Goal: Task Accomplishment & Management: Complete application form

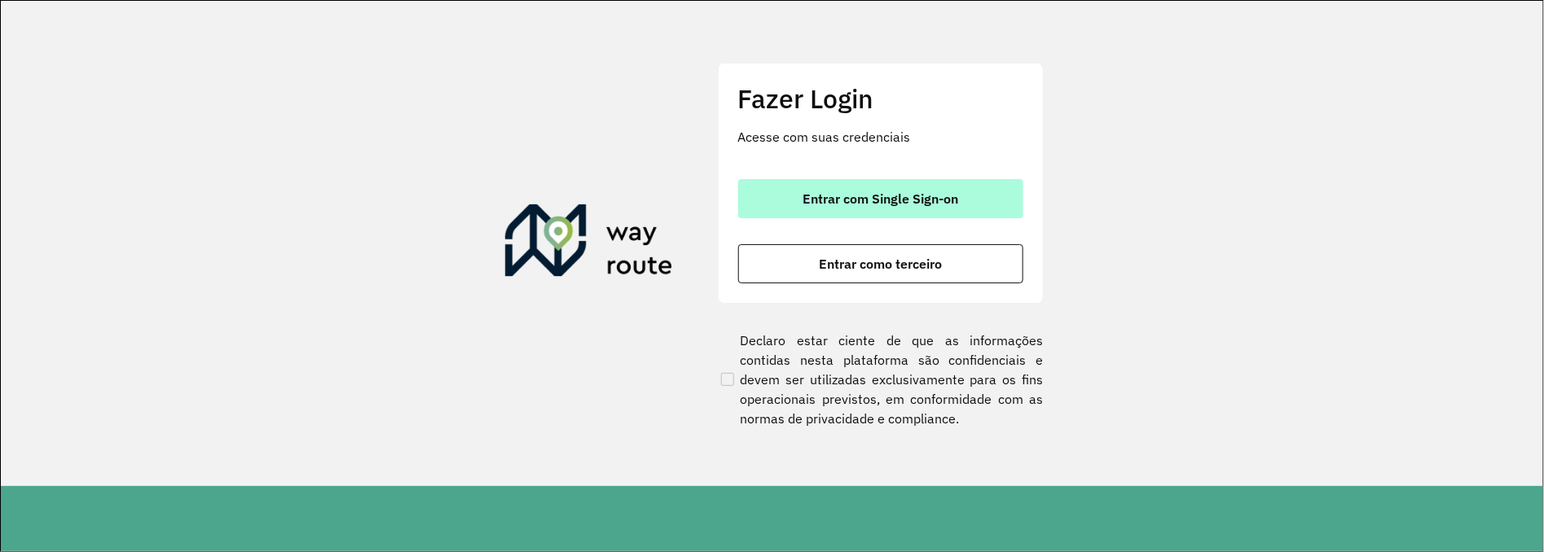
click at [872, 196] on span "Entrar com Single Sign-on" at bounding box center [880, 198] width 156 height 13
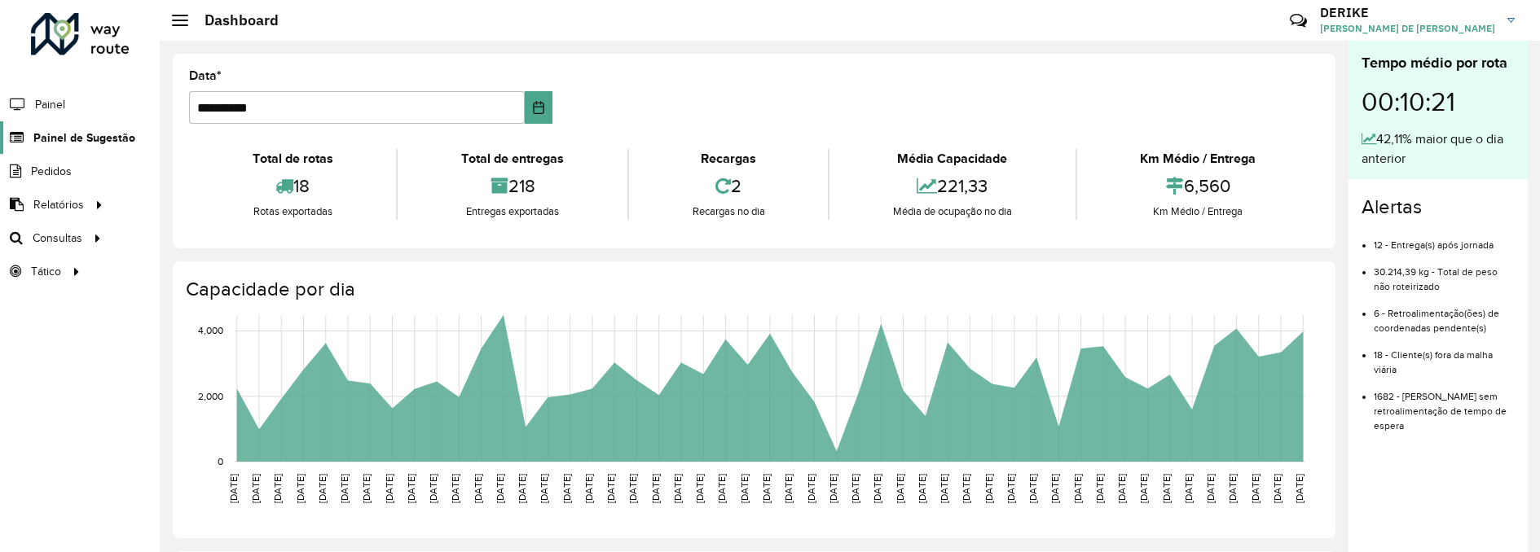
click at [111, 137] on span "Painel de Sugestão" at bounding box center [84, 138] width 102 height 17
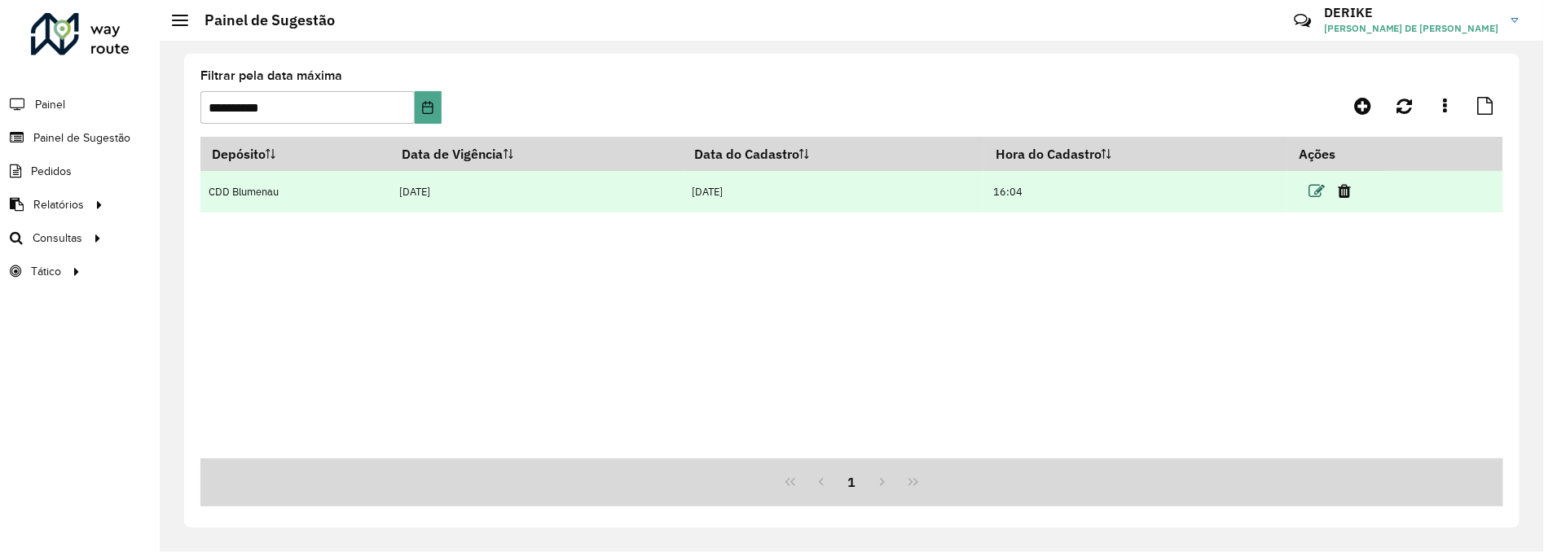
click at [1321, 191] on icon at bounding box center [1316, 191] width 16 height 16
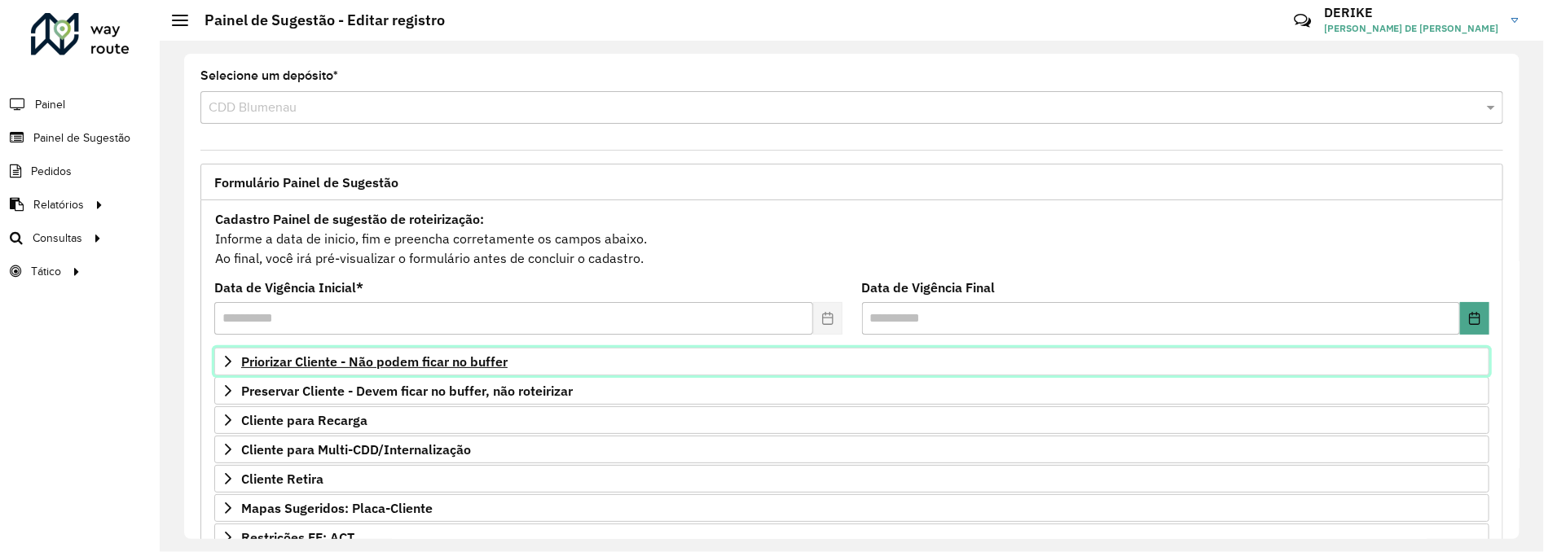
click at [383, 365] on span "Priorizar Cliente - Não podem ficar no buffer" at bounding box center [374, 361] width 266 height 13
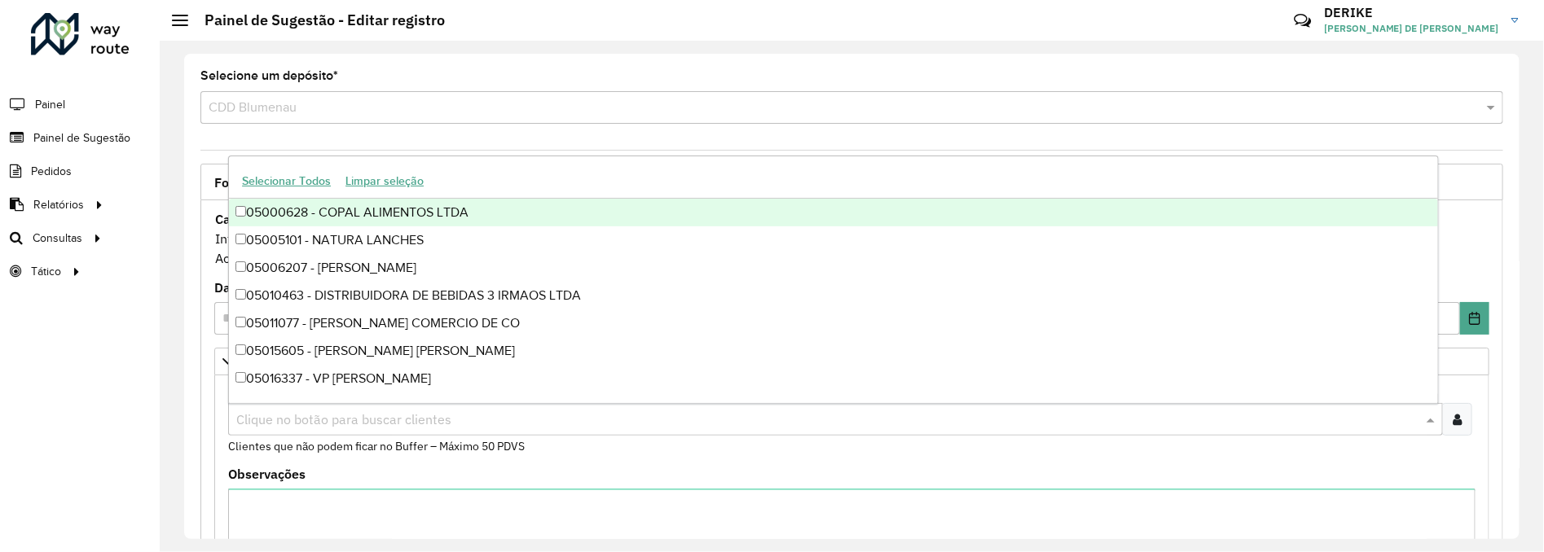
click at [467, 420] on input "text" at bounding box center [827, 421] width 1190 height 20
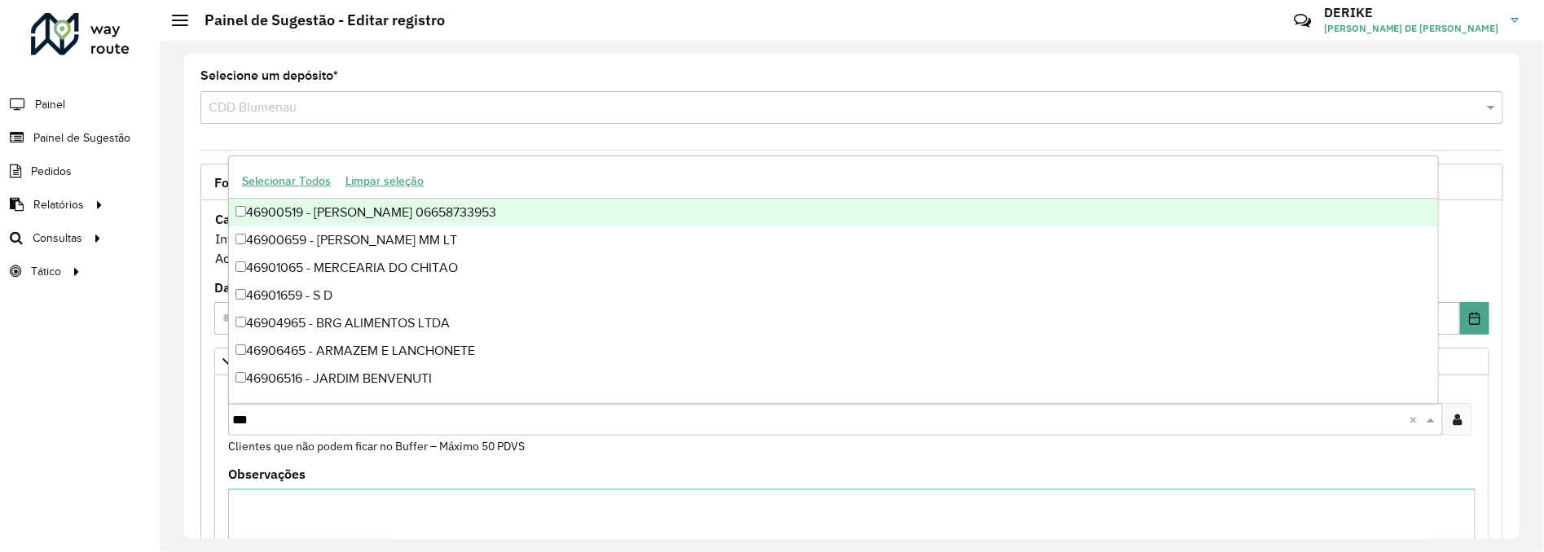
type input "****"
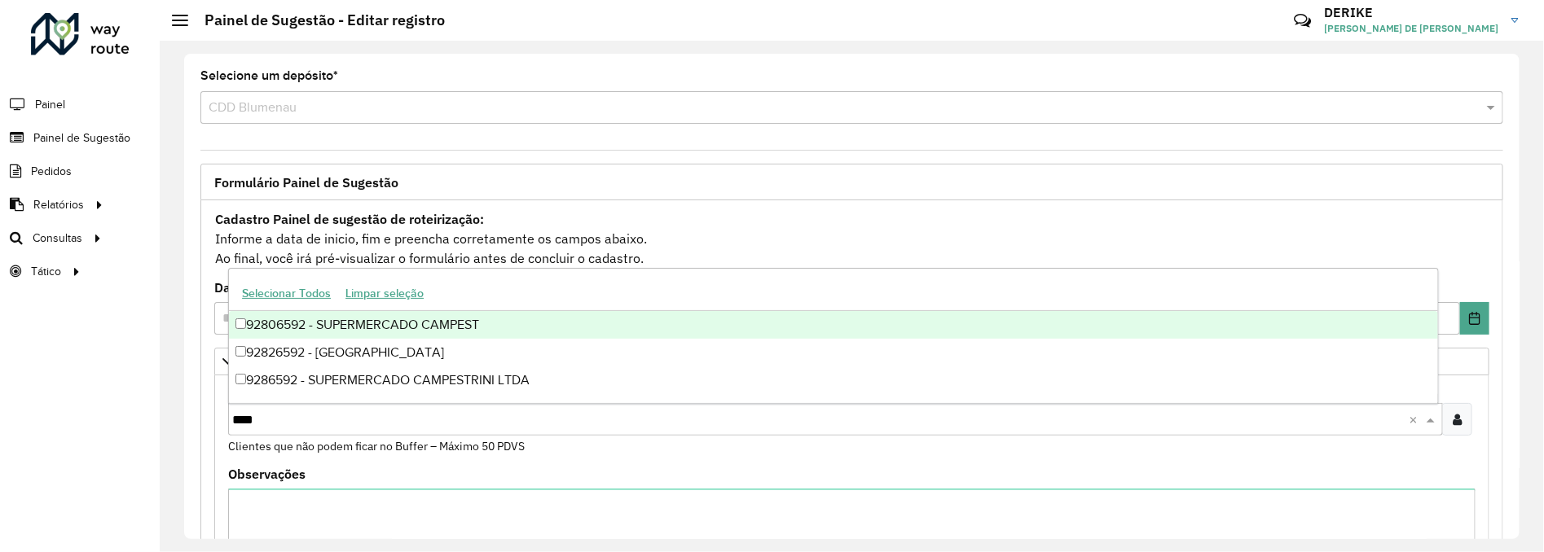
click at [409, 323] on div "92806592 - SUPERMERCADO CAMPEST" at bounding box center [833, 325] width 1209 height 28
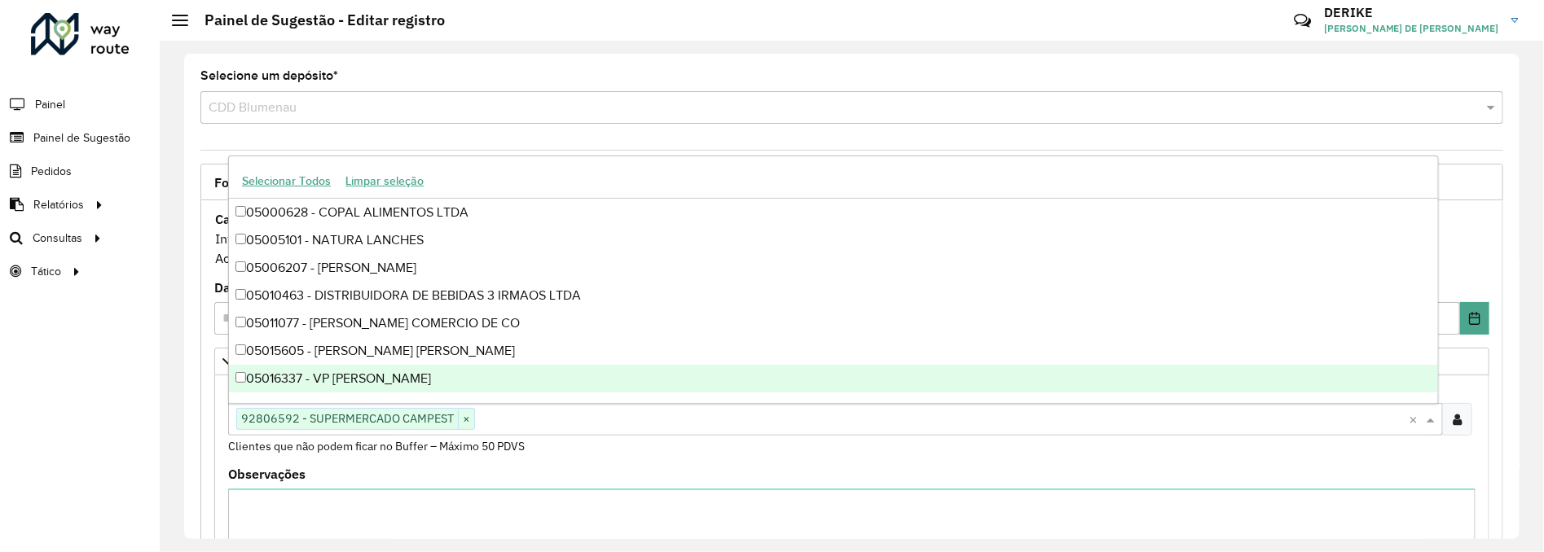
click at [701, 481] on div "Observações" at bounding box center [851, 547] width 1247 height 158
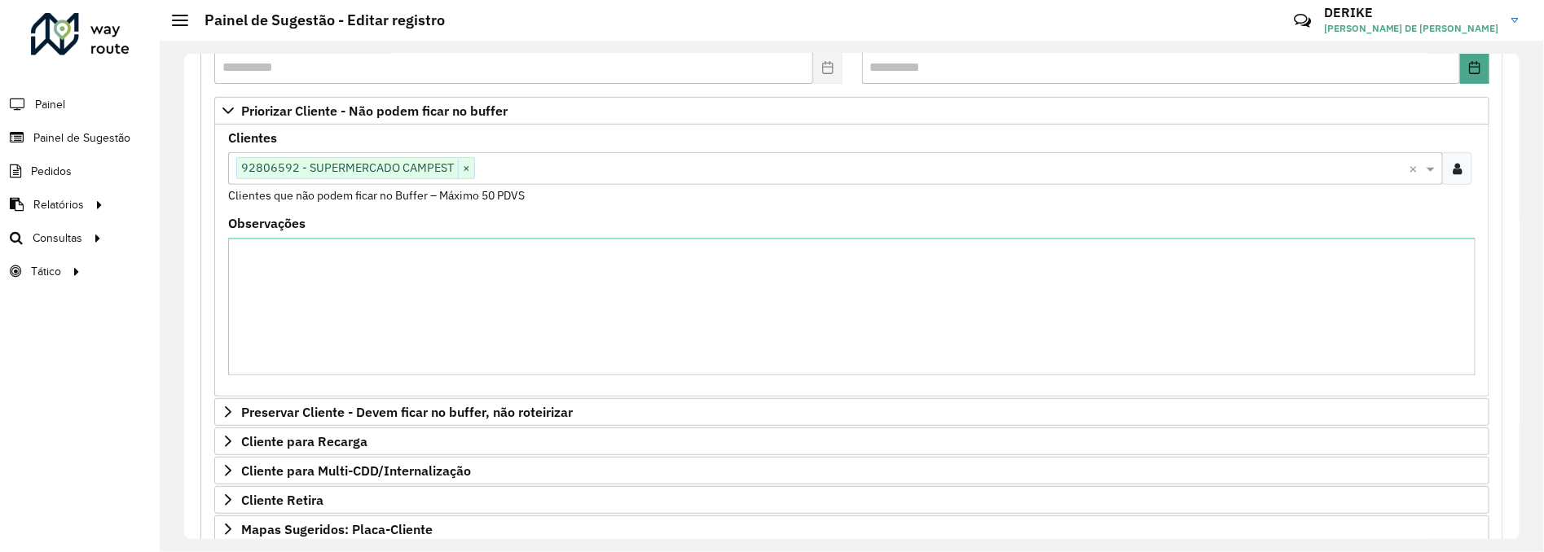
scroll to position [534, 0]
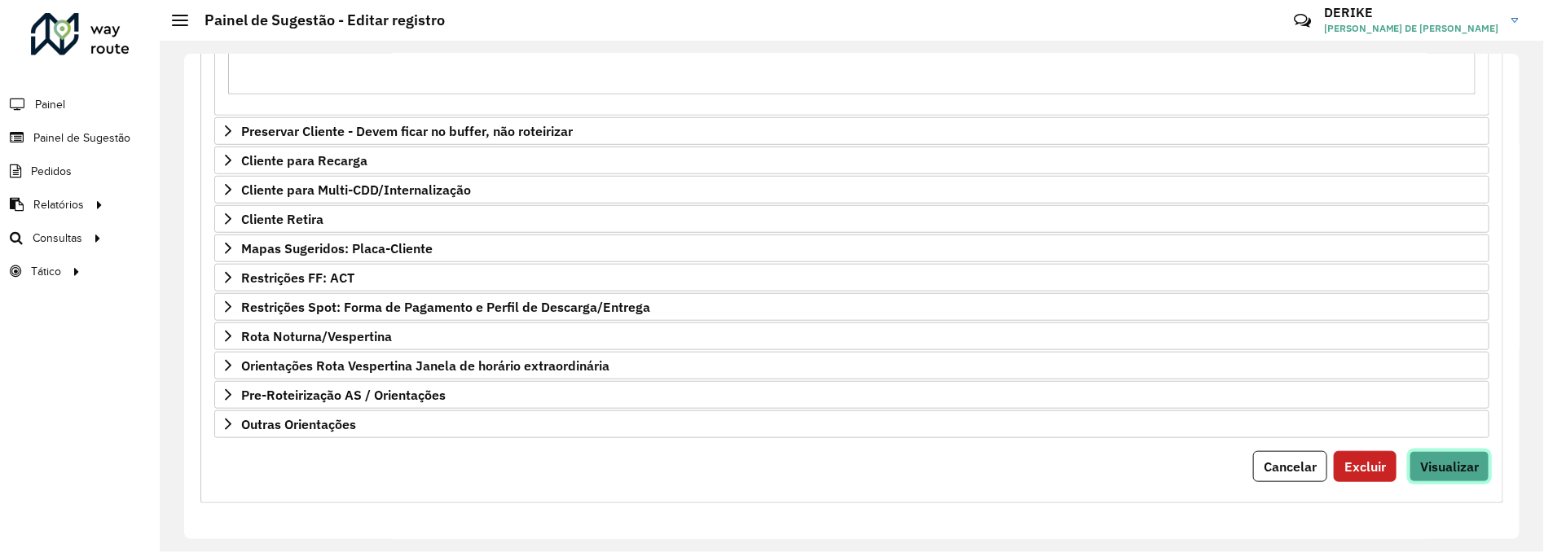
click at [1453, 474] on span "Visualizar" at bounding box center [1449, 467] width 59 height 16
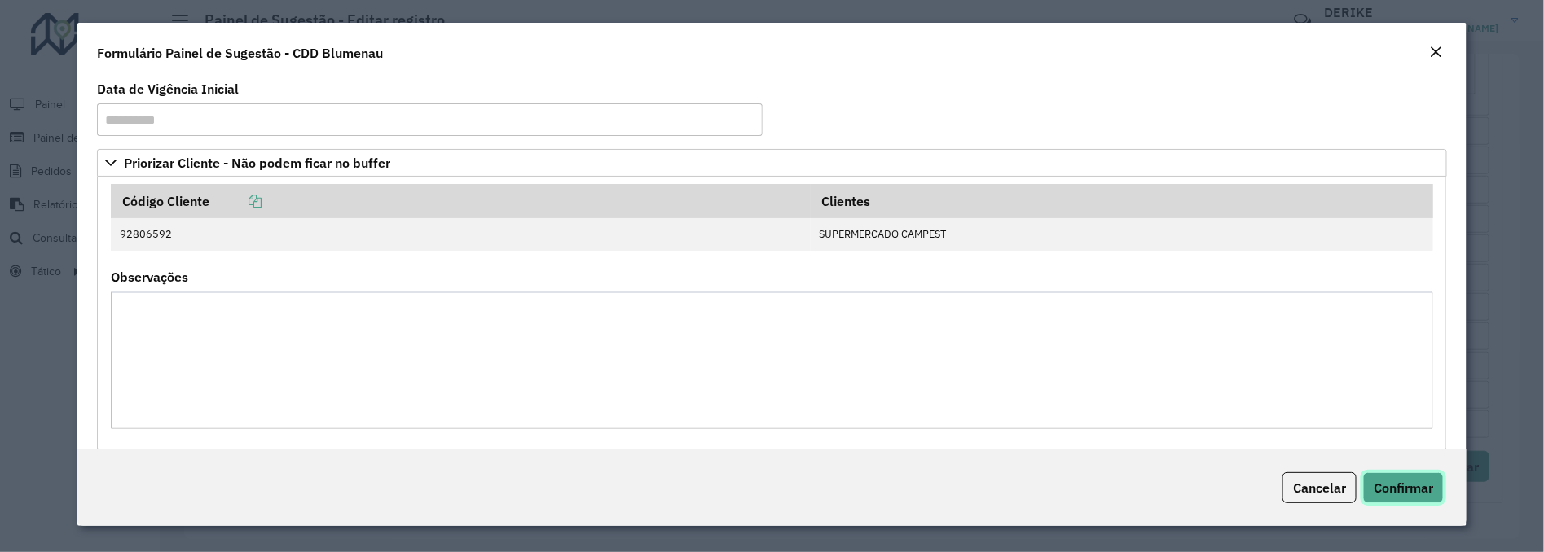
click at [1419, 485] on span "Confirmar" at bounding box center [1402, 488] width 59 height 16
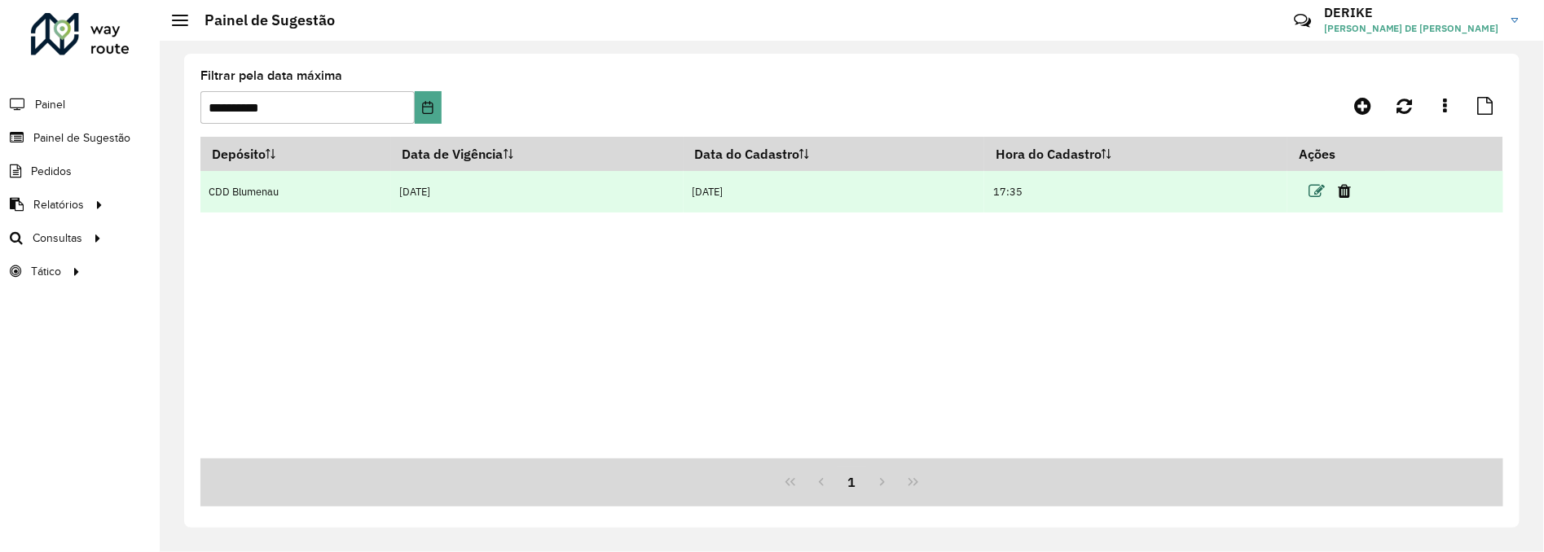
click at [1324, 194] on icon at bounding box center [1316, 191] width 16 height 16
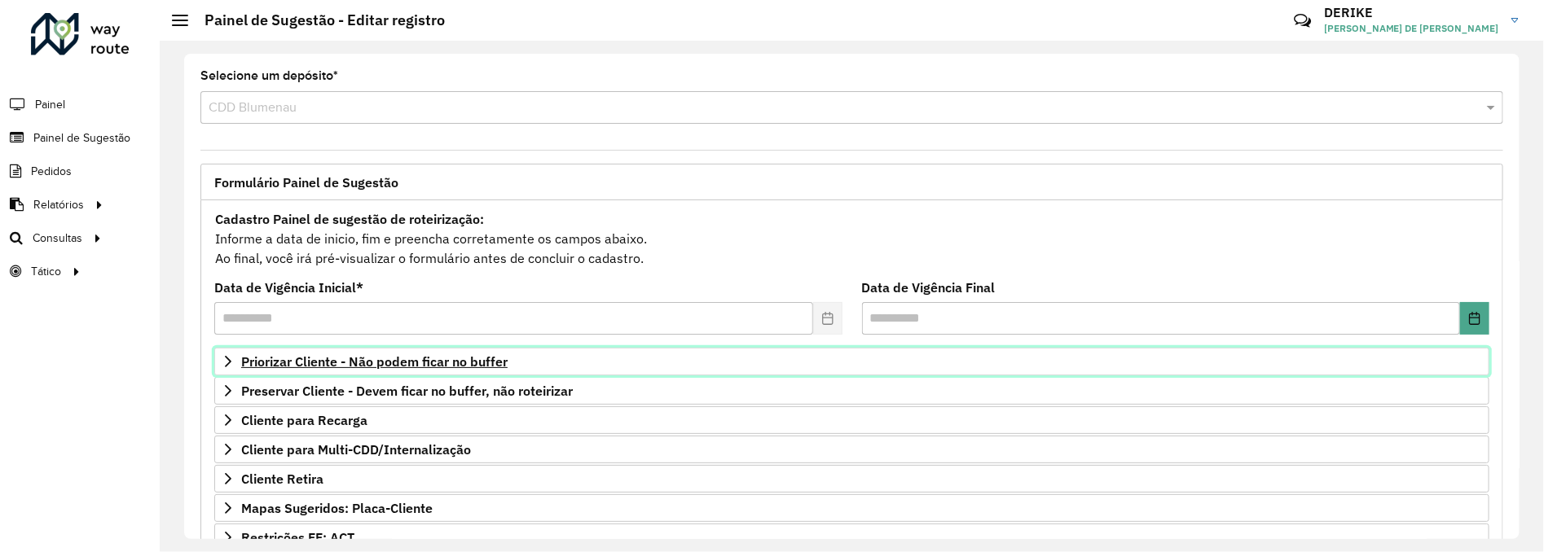
click at [491, 367] on span "Priorizar Cliente - Não podem ficar no buffer" at bounding box center [374, 361] width 266 height 13
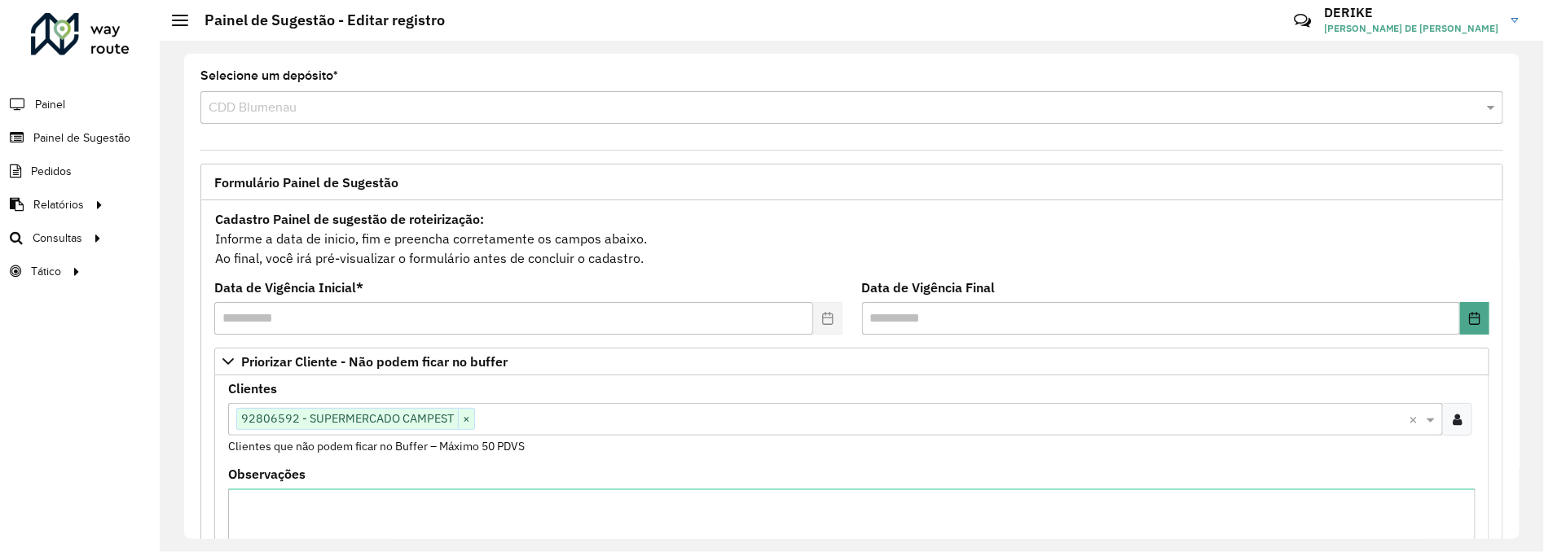
click at [718, 419] on input "text" at bounding box center [941, 421] width 933 height 20
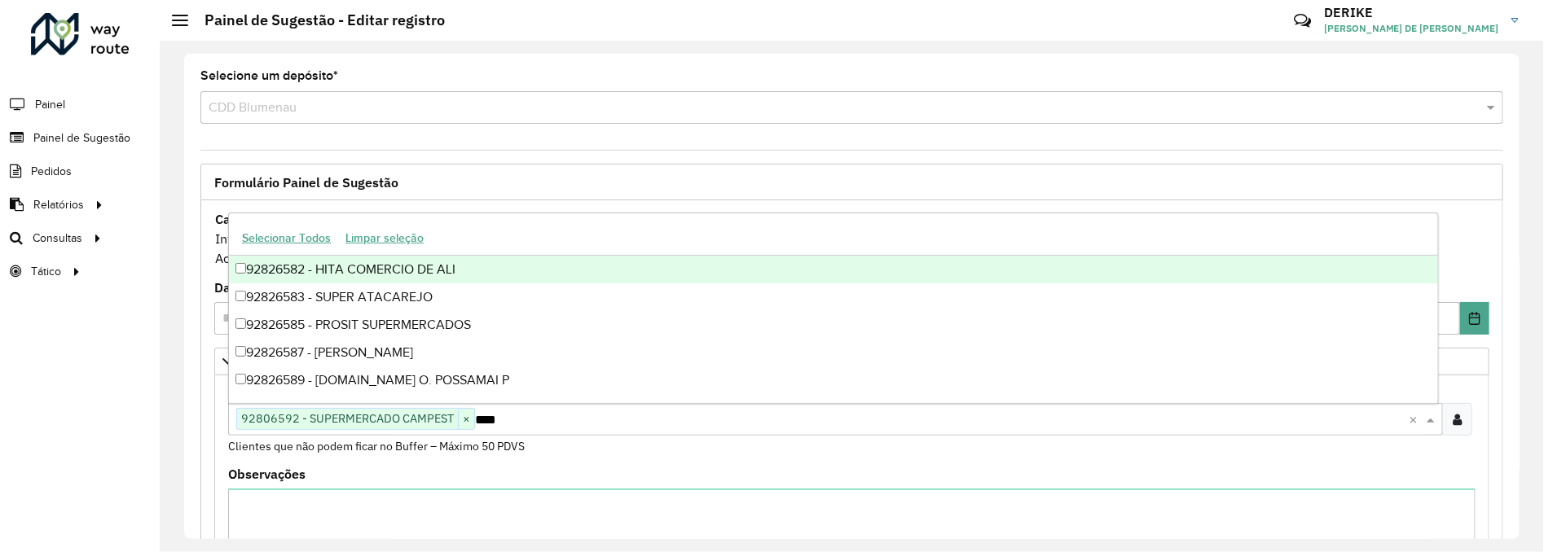
type input "*****"
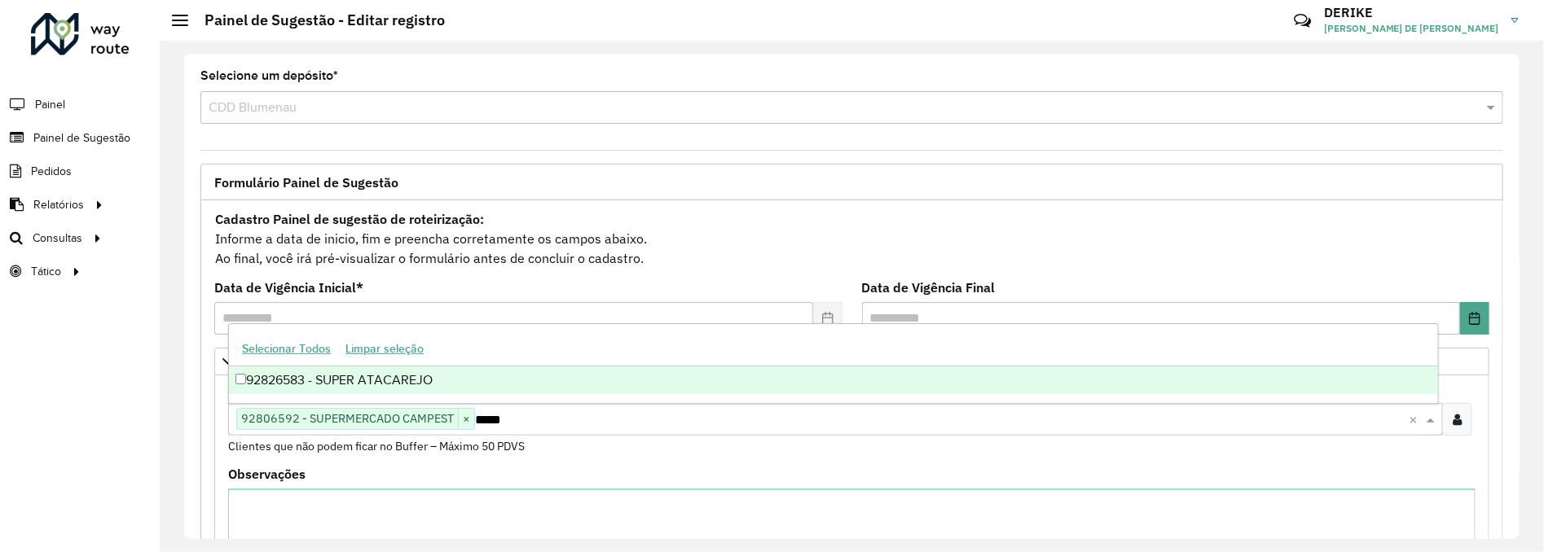
click at [316, 380] on div "92826583 - SUPER ATACAREJO" at bounding box center [833, 381] width 1209 height 28
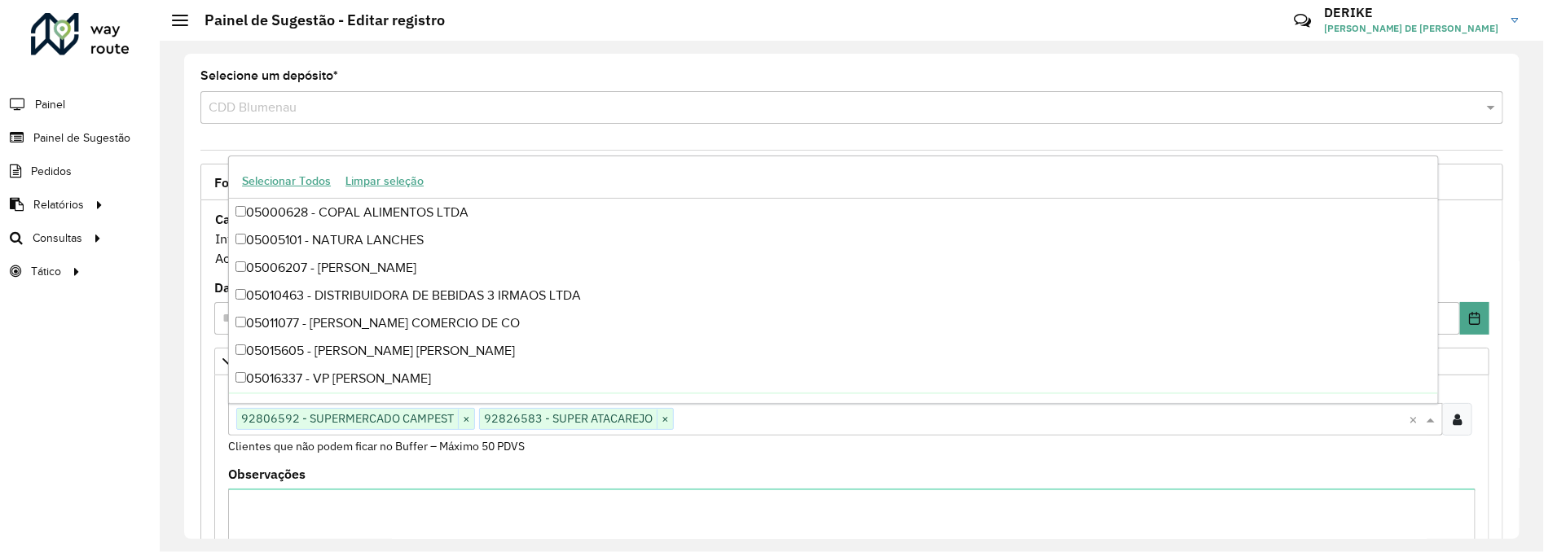
scroll to position [534, 0]
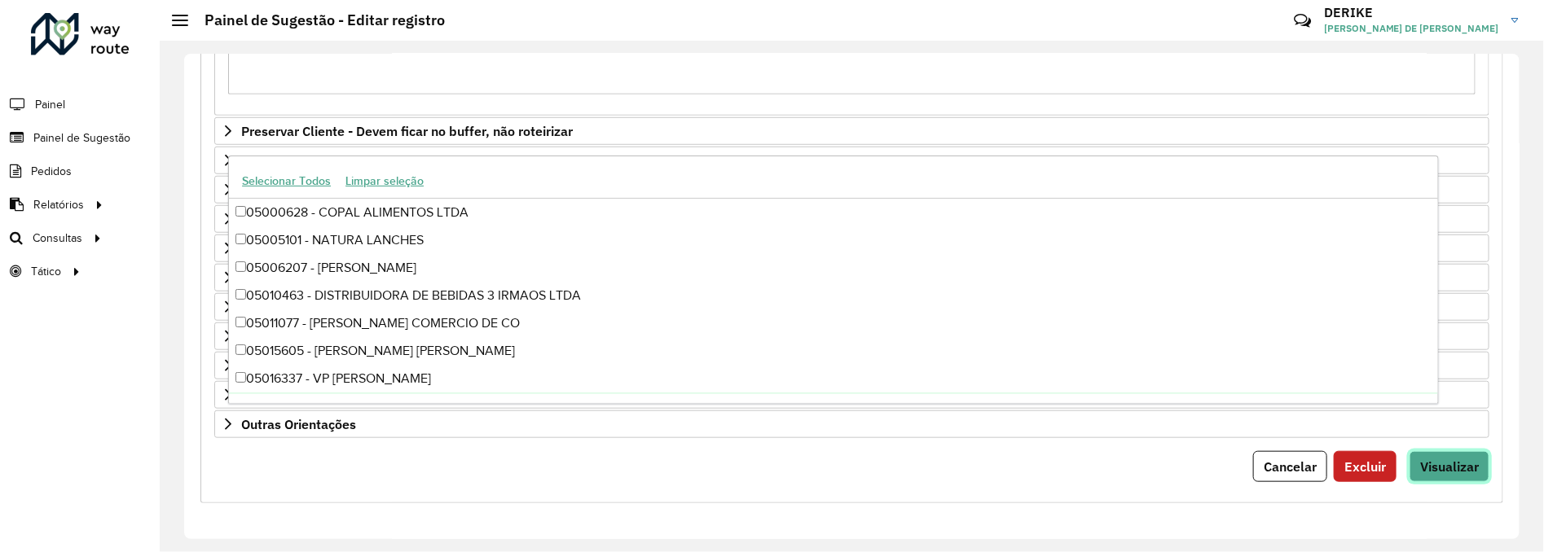
click at [1461, 477] on button "Visualizar" at bounding box center [1449, 466] width 80 height 31
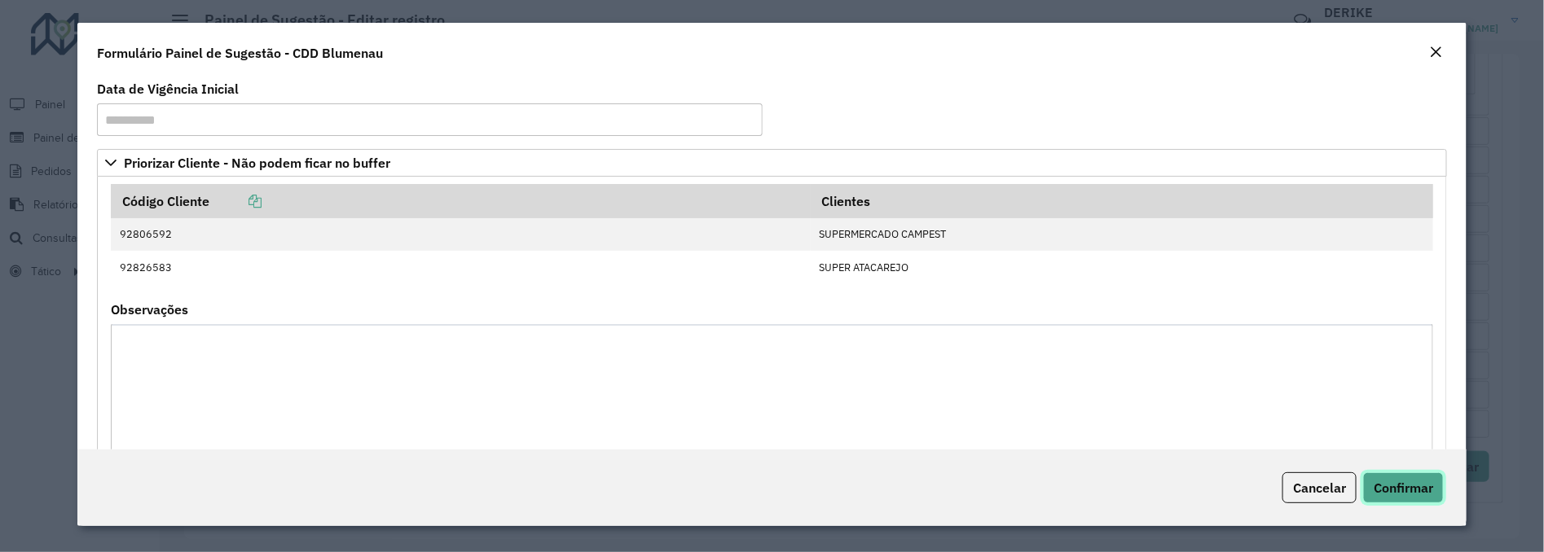
click at [1391, 481] on span "Confirmar" at bounding box center [1402, 488] width 59 height 16
